Goal: Task Accomplishment & Management: Use online tool/utility

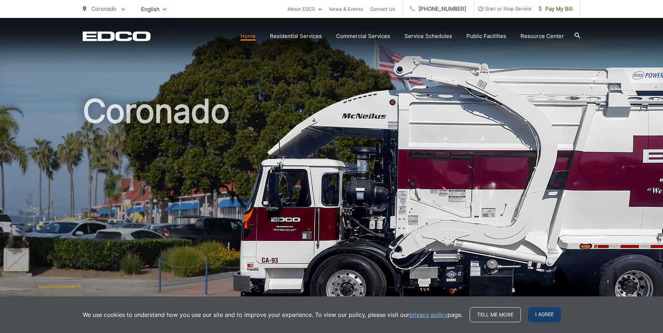
click at [546, 315] on span "I agree" at bounding box center [544, 314] width 33 height 15
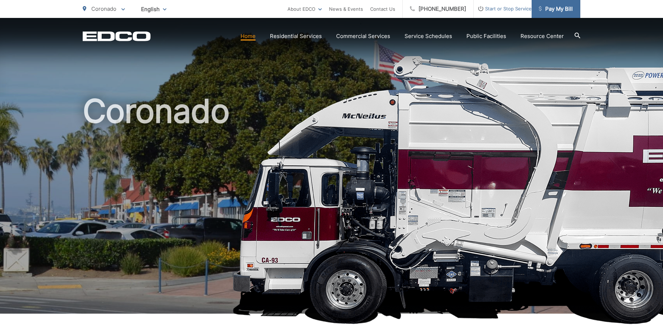
click at [557, 9] on span "Pay My Bill" at bounding box center [556, 9] width 34 height 9
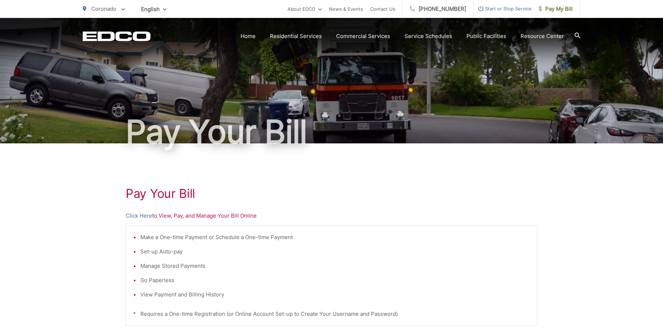
click at [206, 215] on p "Click Here to View, Pay, and Manage Your Bill Online" at bounding box center [332, 215] width 412 height 9
click at [140, 215] on link "Click Here" at bounding box center [139, 215] width 27 height 9
